Goal: Transaction & Acquisition: Book appointment/travel/reservation

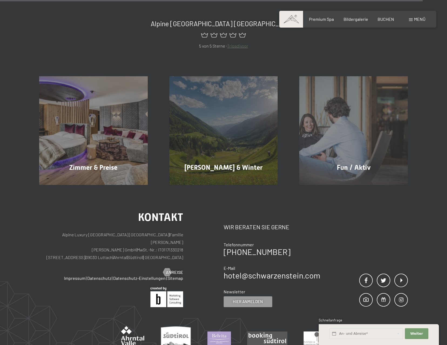
scroll to position [2539, 0]
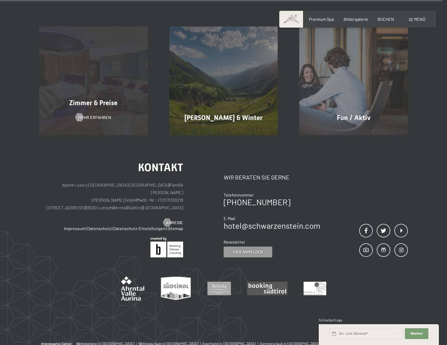
click at [122, 63] on div "Zimmer & Preise Mehr erfahren" at bounding box center [93, 80] width 130 height 109
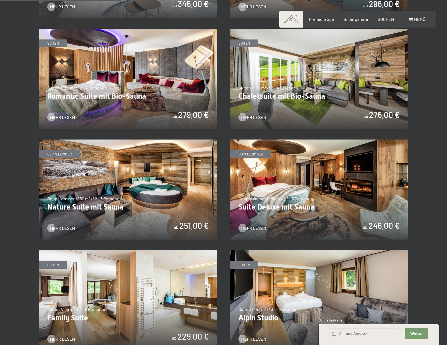
scroll to position [432, 0]
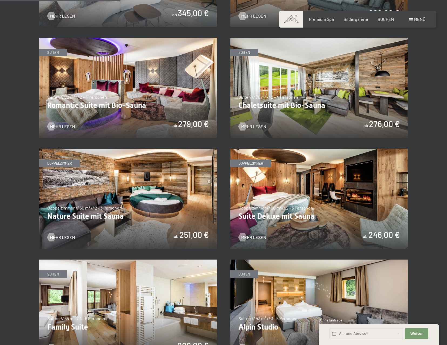
click at [166, 198] on img at bounding box center [128, 199] width 178 height 100
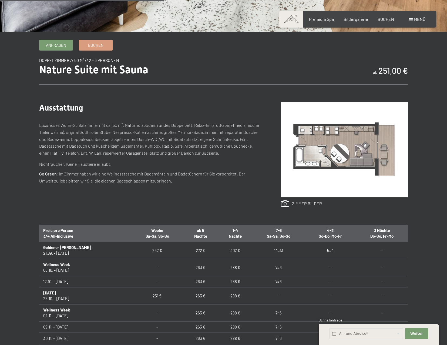
scroll to position [270, 0]
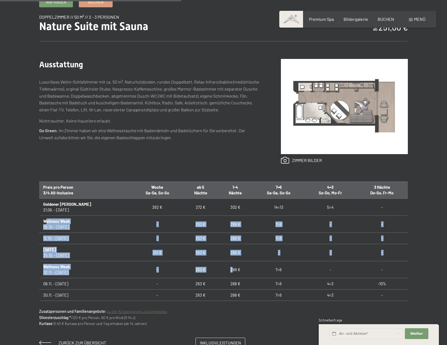
drag, startPoint x: 47, startPoint y: 222, endPoint x: 217, endPoint y: 270, distance: 177.0
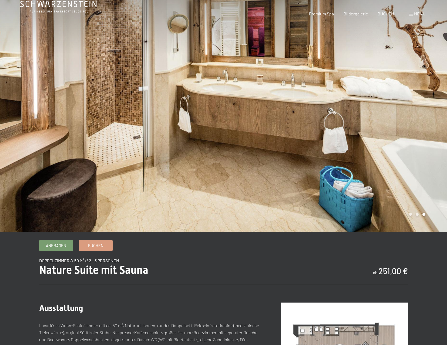
scroll to position [0, 0]
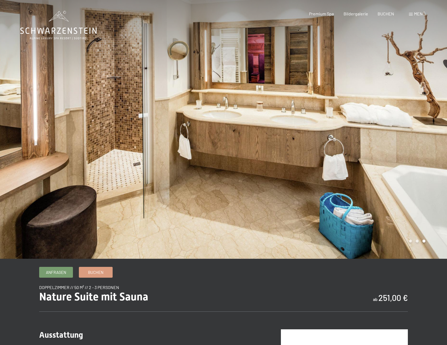
click at [367, 194] on div at bounding box center [336, 129] width 224 height 259
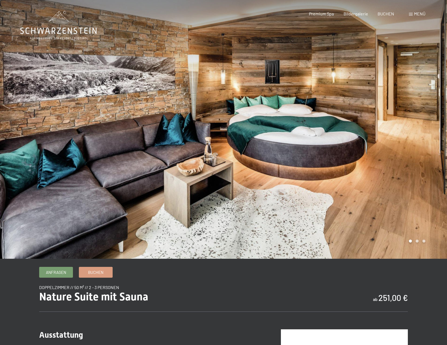
click at [376, 173] on div at bounding box center [336, 129] width 224 height 259
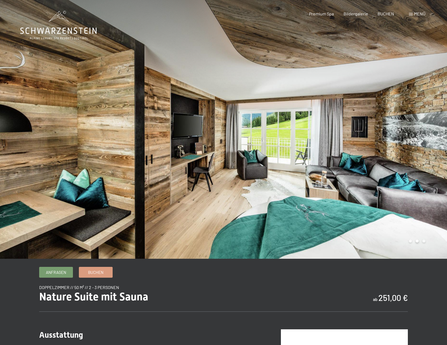
click at [376, 173] on div at bounding box center [336, 129] width 224 height 259
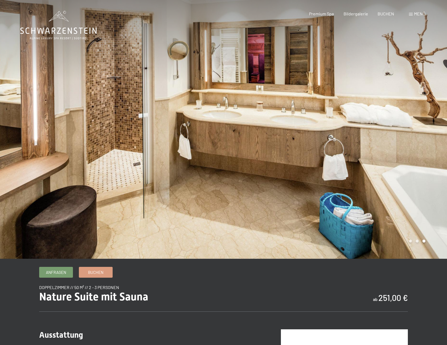
click at [376, 173] on div at bounding box center [336, 129] width 224 height 259
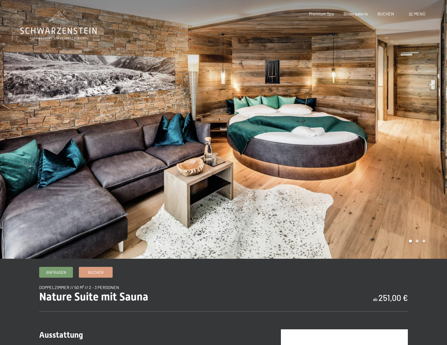
click at [376, 173] on div at bounding box center [336, 129] width 224 height 259
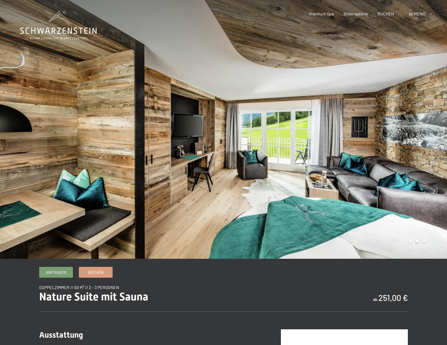
click at [377, 116] on div at bounding box center [336, 129] width 224 height 259
